Goal: Transaction & Acquisition: Obtain resource

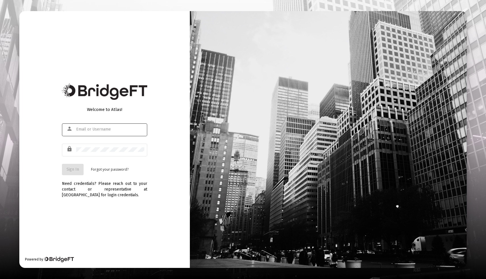
type input "mark@vimvest.com"
click at [75, 170] on span "Sign In" at bounding box center [73, 169] width 13 height 5
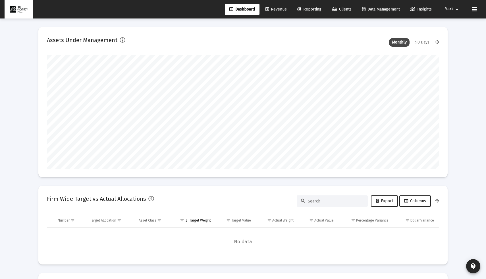
scroll to position [114, 211]
click at [305, 8] on span "Reporting" at bounding box center [310, 9] width 24 height 5
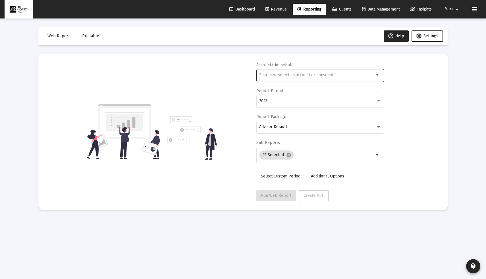
click at [300, 81] on div at bounding box center [316, 75] width 115 height 14
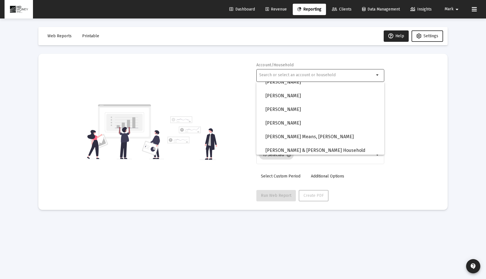
scroll to position [592, 0]
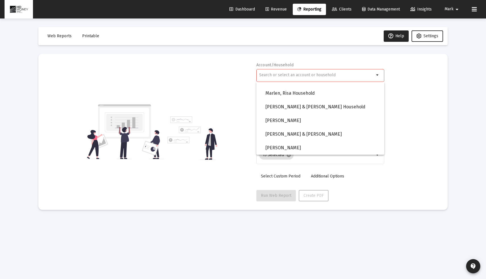
click at [185, 65] on div "Account/Household arrow_drop_down Report Period 2025 Report Package Advisor Def…" at bounding box center [243, 131] width 393 height 139
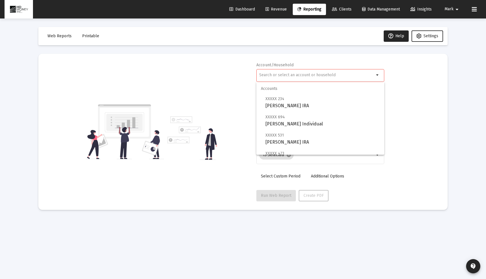
click at [295, 74] on input "text" at bounding box center [316, 75] width 115 height 5
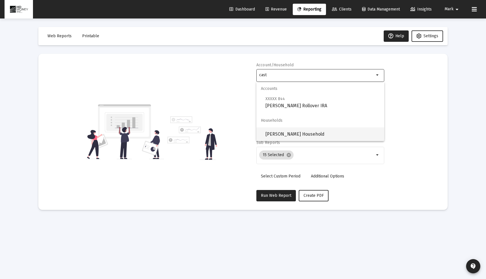
click at [304, 136] on span "Castaneda Grace Household" at bounding box center [323, 134] width 114 height 14
type input "Castaneda Grace Household"
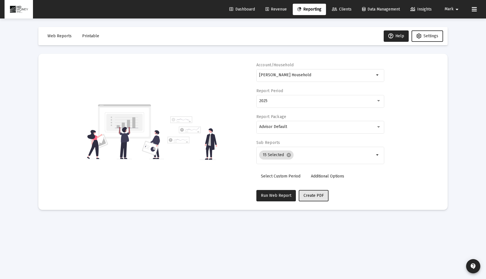
click at [313, 195] on span "Create PDF" at bounding box center [314, 195] width 20 height 5
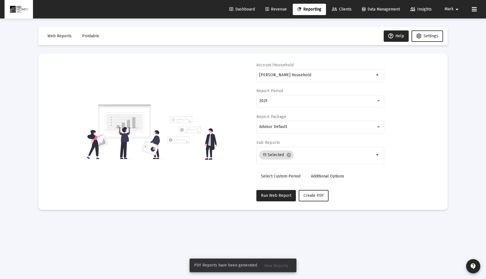
click at [281, 264] on span "View Reports" at bounding box center [276, 265] width 24 height 5
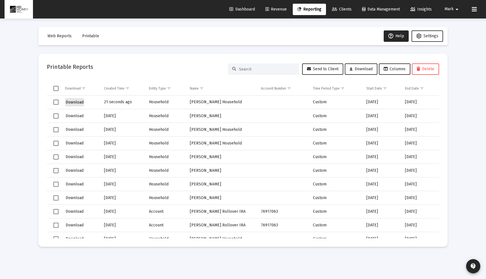
click at [76, 100] on span "Download" at bounding box center [75, 102] width 18 height 5
click at [274, 11] on span "Revenue" at bounding box center [276, 9] width 21 height 5
